Goal: Task Accomplishment & Management: Manage account settings

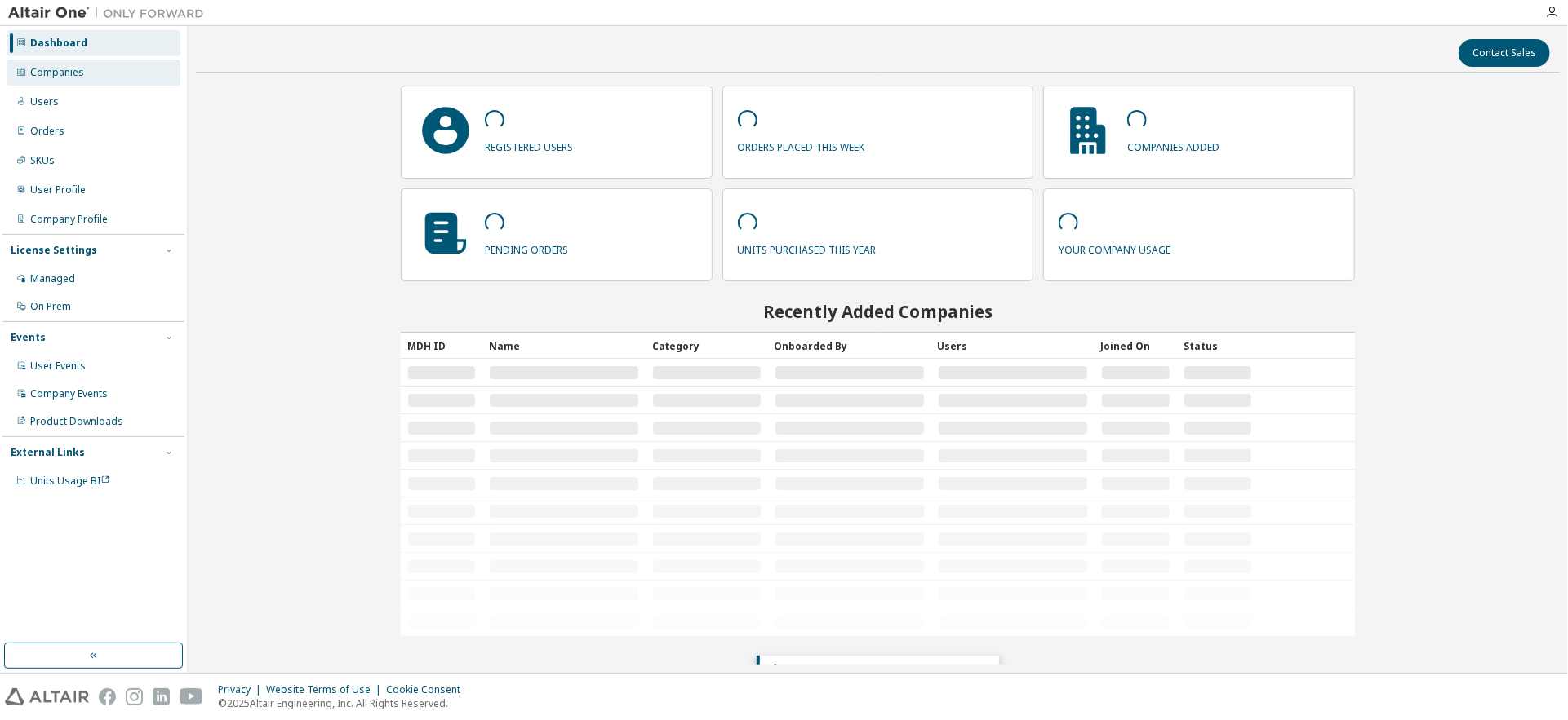
click at [77, 74] on div "Companies" at bounding box center [57, 72] width 54 height 13
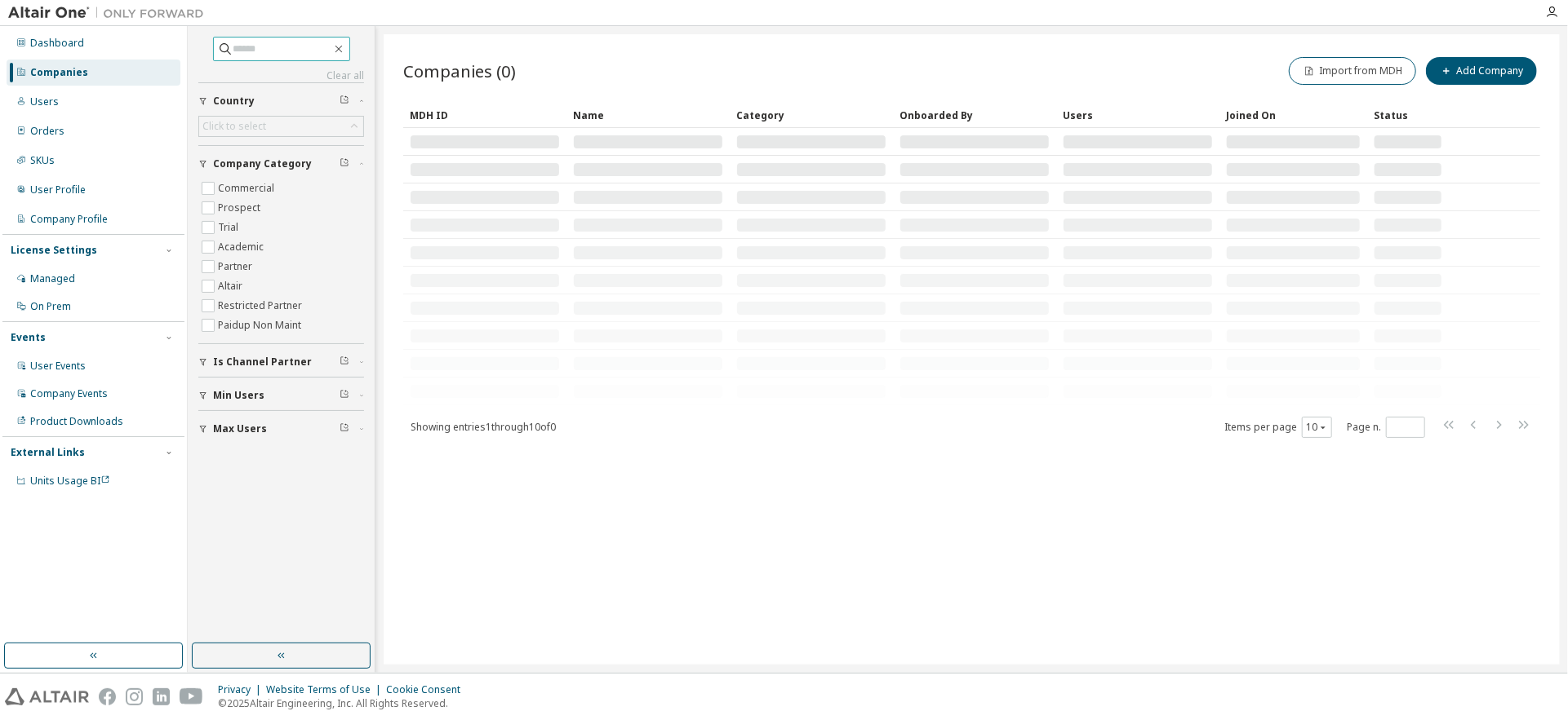
click at [264, 46] on input "text" at bounding box center [283, 49] width 98 height 16
paste input "**********"
type input "**********"
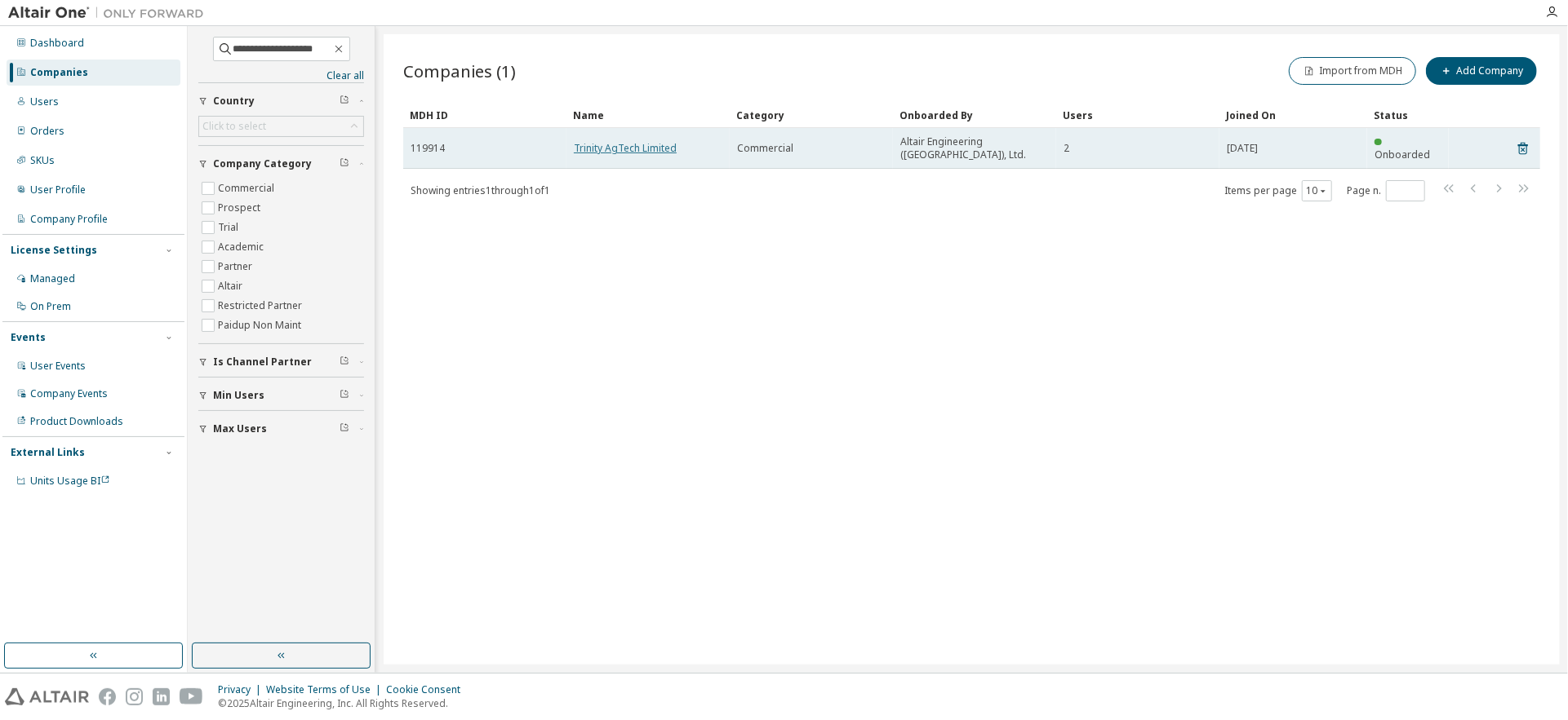
click at [638, 141] on link "Trinity AgTech Limited" at bounding box center [625, 148] width 103 height 14
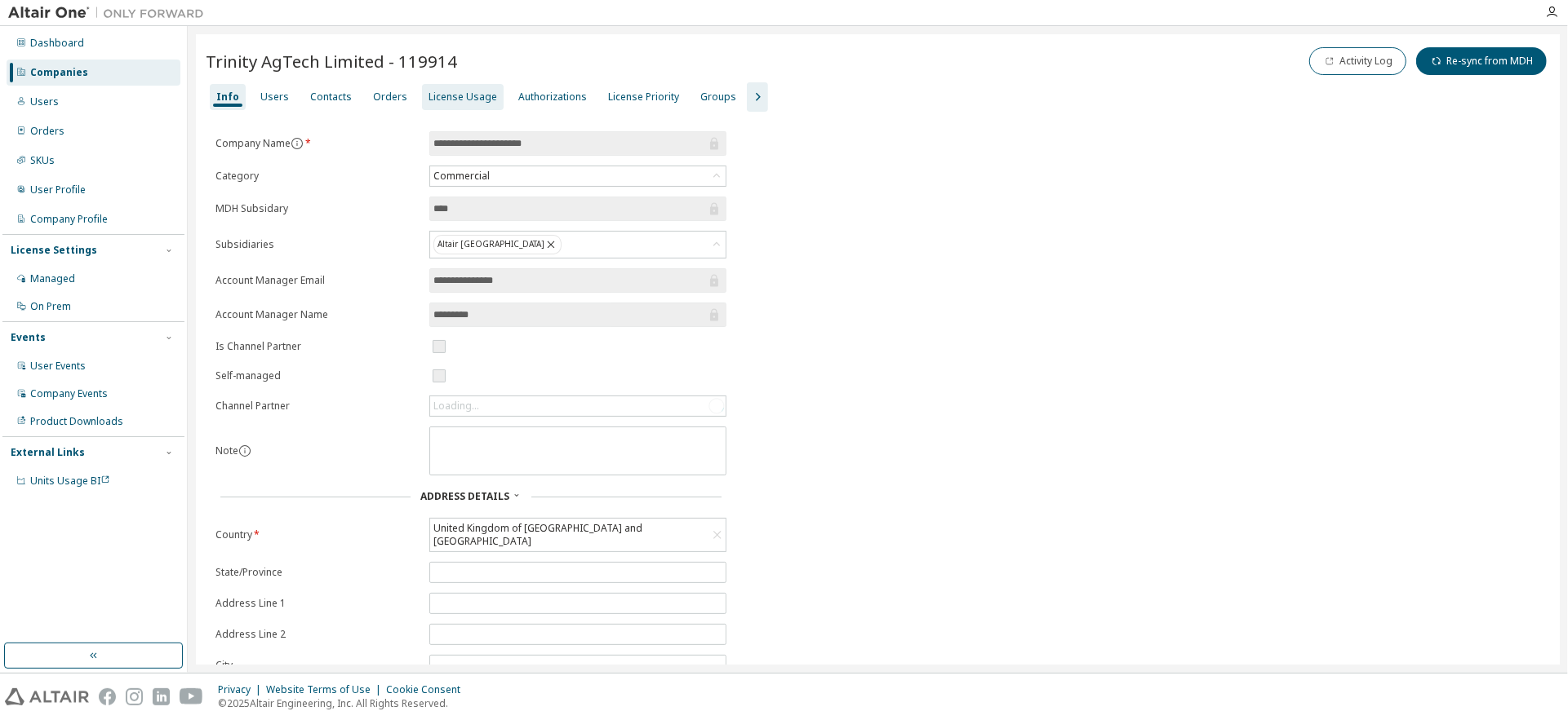
click at [436, 97] on div "License Usage" at bounding box center [462, 96] width 69 height 13
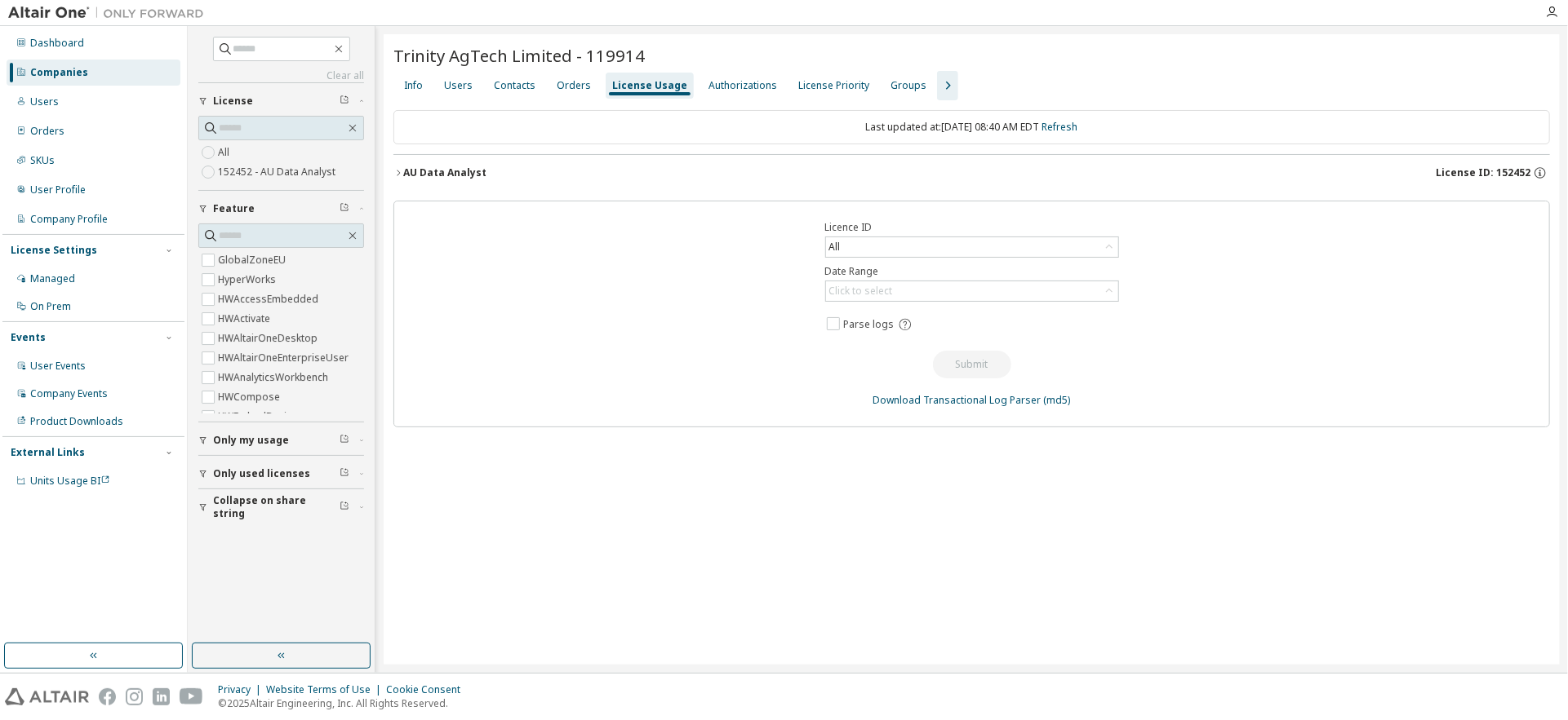
click at [392, 170] on div "Trinity AgTech Limited - 119914 Clear Load Save Save As Field Operator Value Se…" at bounding box center [972, 349] width 1176 height 631
click at [396, 172] on icon "button" at bounding box center [398, 172] width 10 height 10
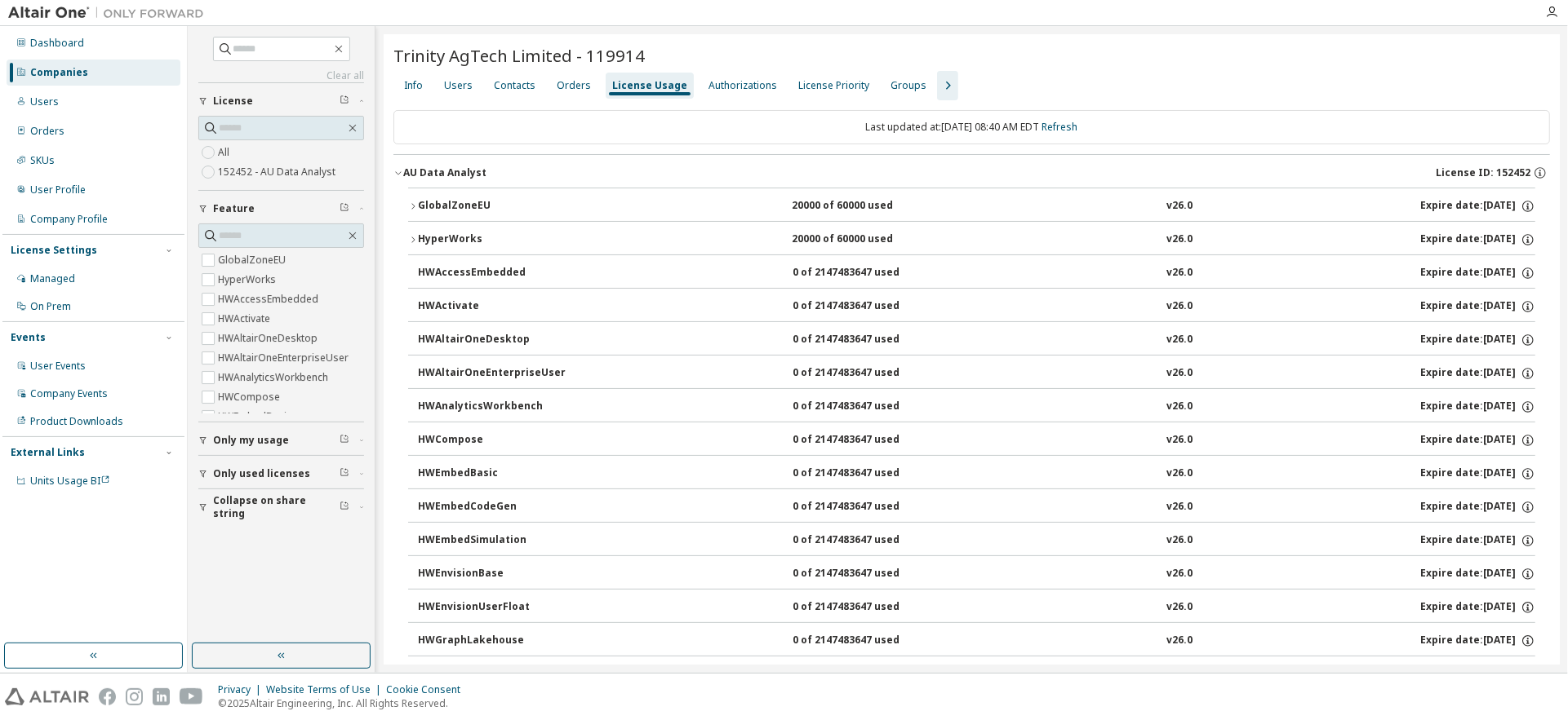
click at [413, 203] on icon "button" at bounding box center [412, 206] width 10 height 10
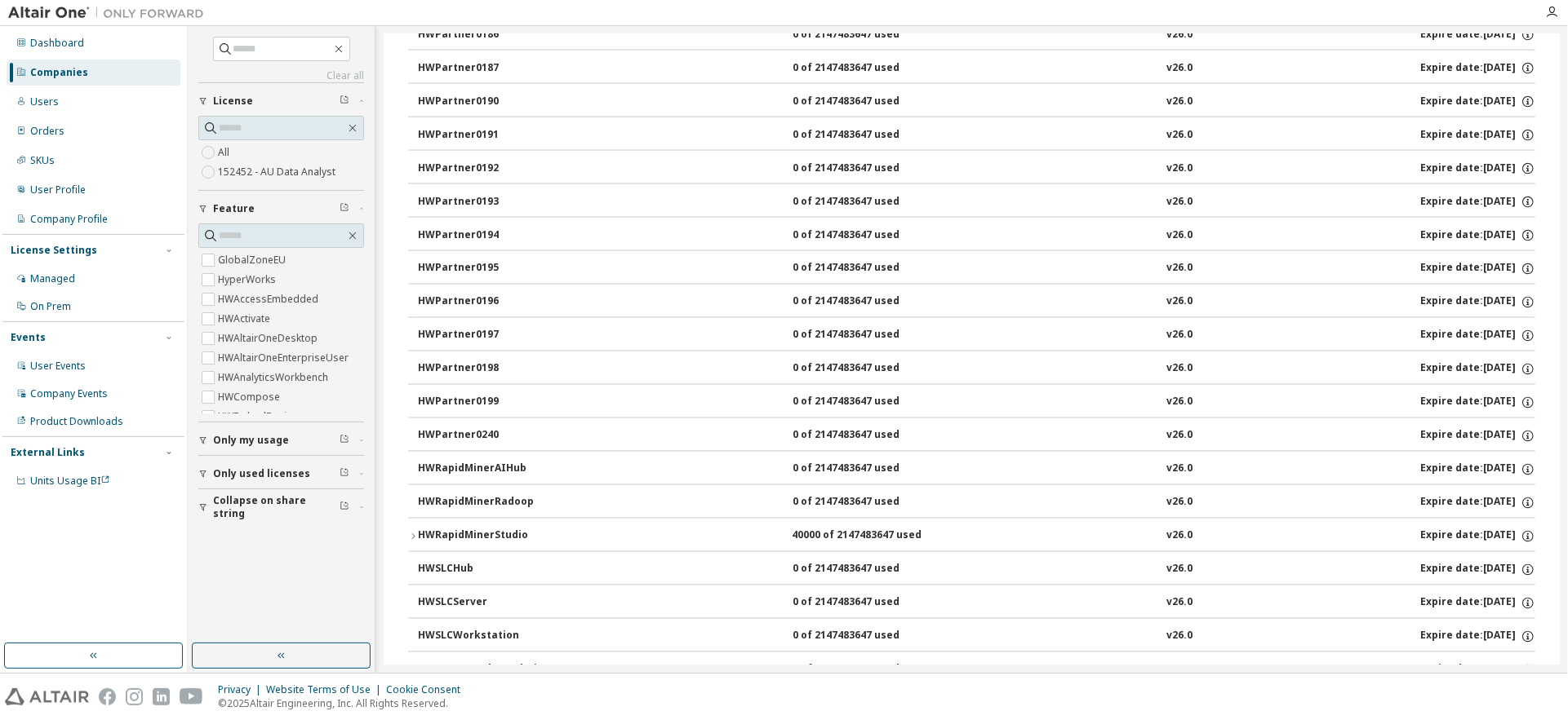
scroll to position [2141, 0]
click at [414, 435] on icon "button" at bounding box center [413, 434] width 4 height 5
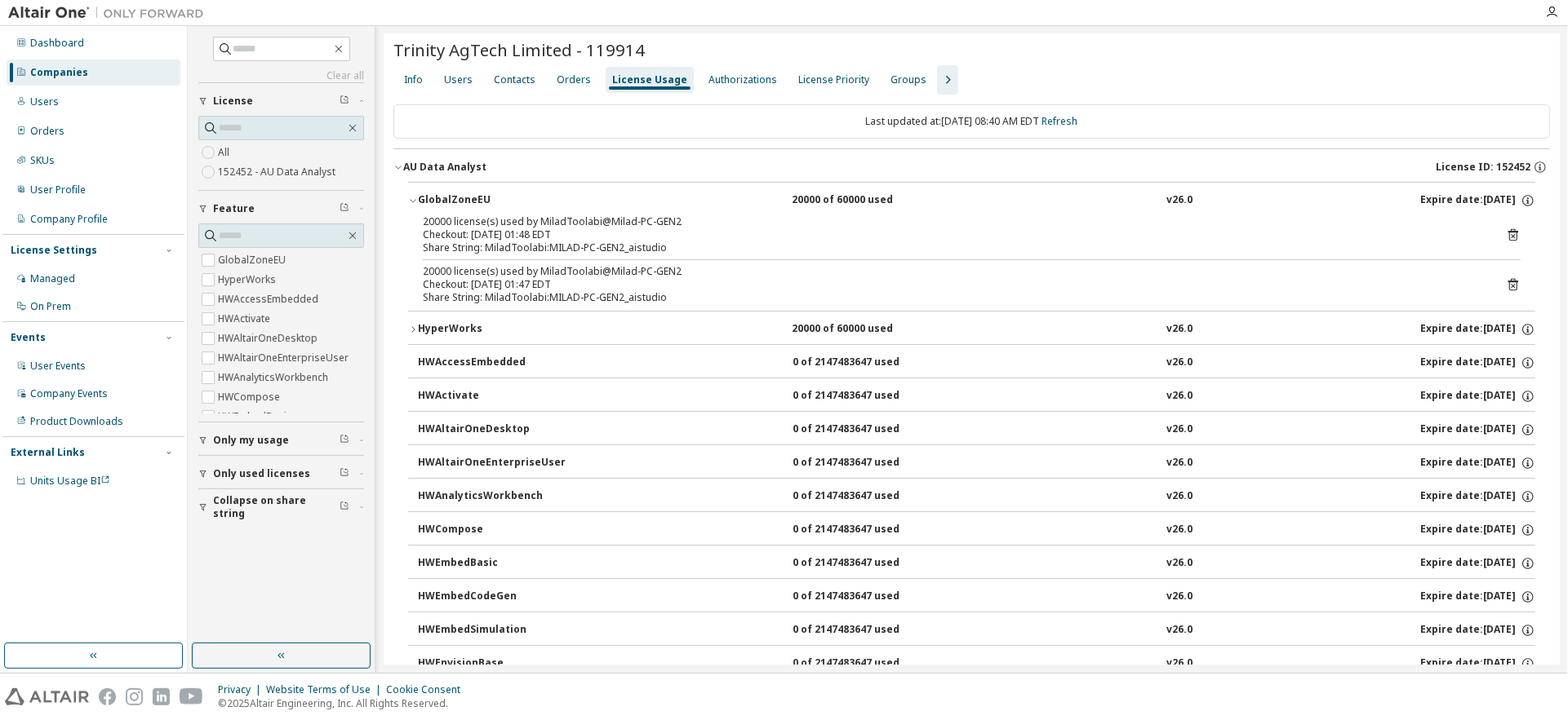
scroll to position [0, 0]
